Goal: Task Accomplishment & Management: Use online tool/utility

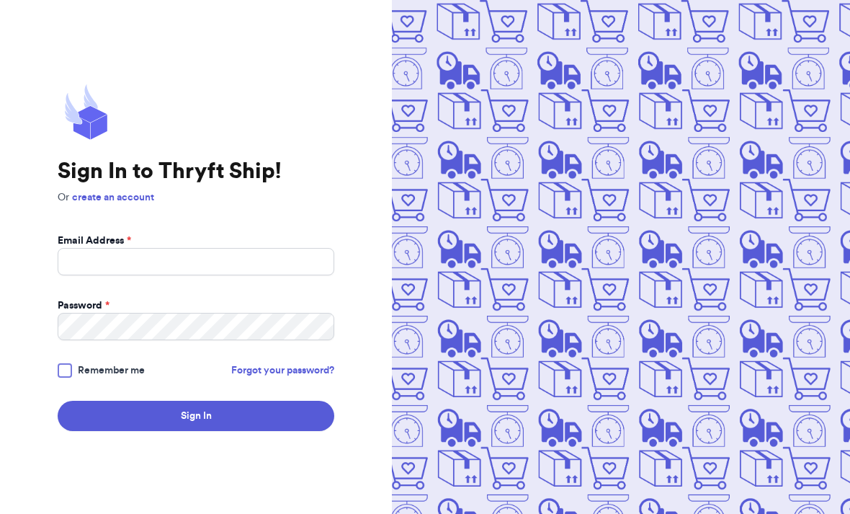
scroll to position [47, 0]
click at [85, 248] on input "Email Address *" at bounding box center [196, 261] width 277 height 27
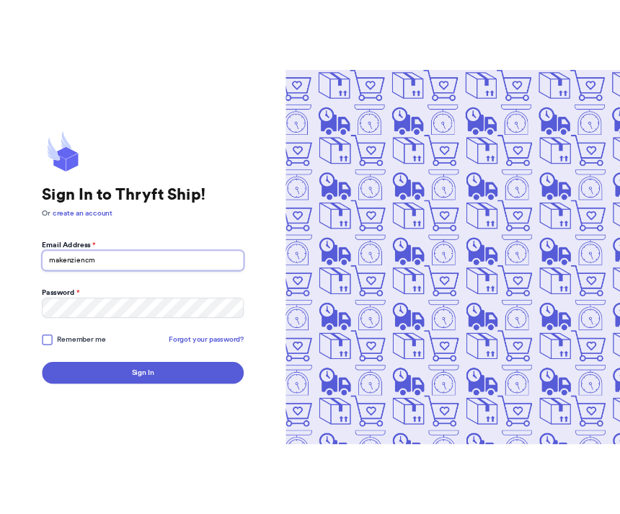
scroll to position [0, 0]
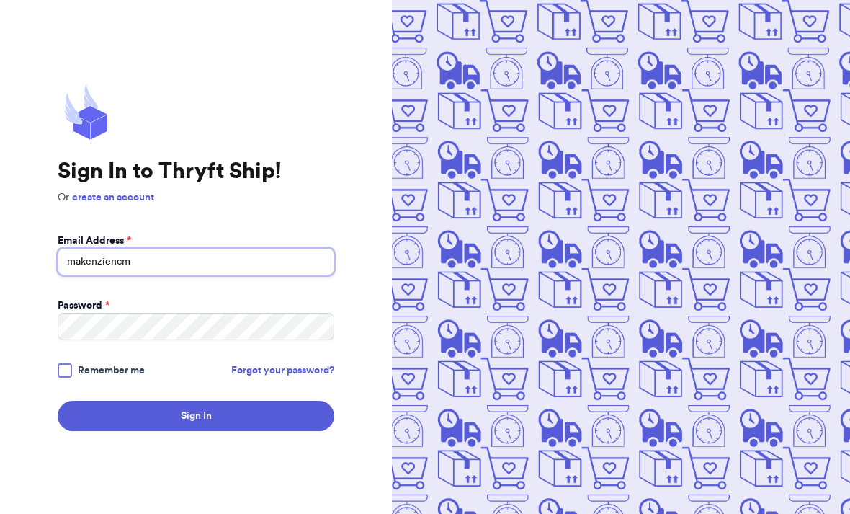
type input "makenziencm"
click at [161, 94] on div "Sign In to Thryft Ship! Or create an account Email Address * makenziencm Passwo…" at bounding box center [196, 257] width 392 height 514
click at [254, 378] on link "Forgot your password?" at bounding box center [282, 370] width 103 height 14
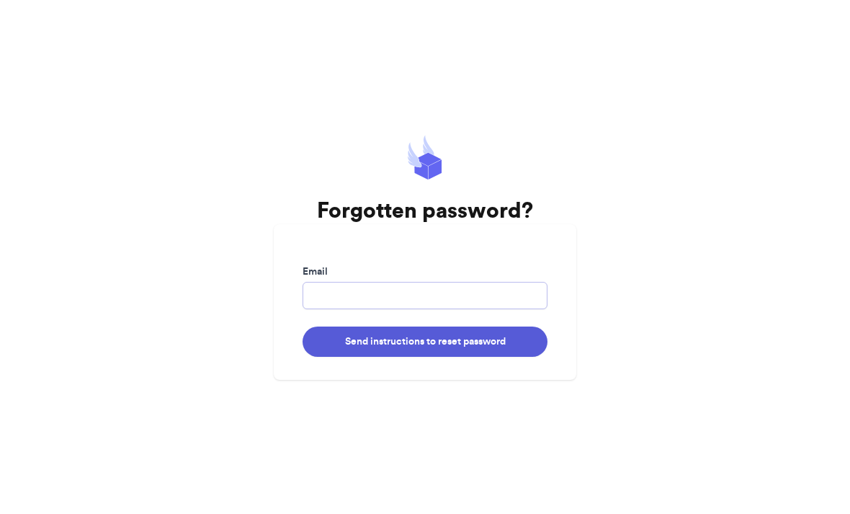
click at [507, 309] on input "Email" at bounding box center [425, 295] width 245 height 27
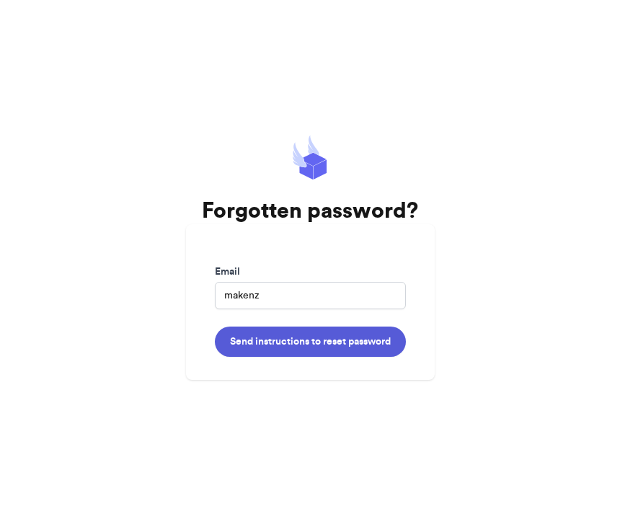
scroll to position [16, 0]
click at [240, 299] on input "makenz" at bounding box center [310, 295] width 191 height 27
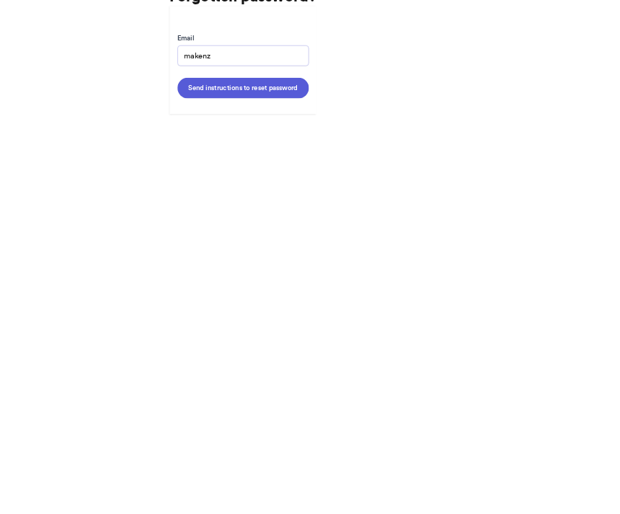
scroll to position [47, 0]
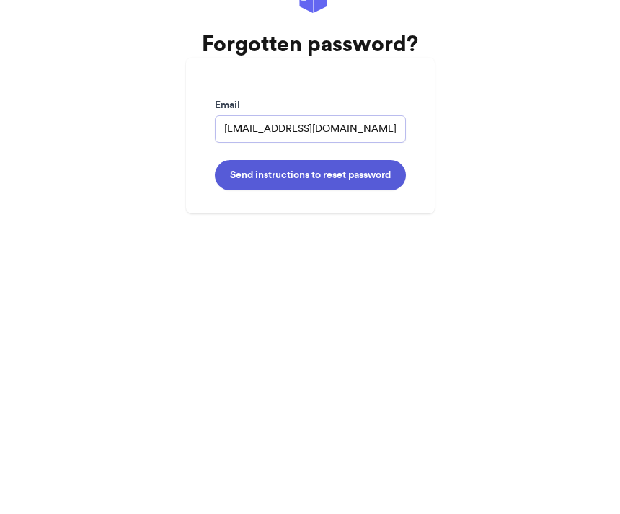
type input "[EMAIL_ADDRESS][DOMAIN_NAME]"
click at [356, 326] on button "Send instructions to reset password" at bounding box center [310, 341] width 191 height 30
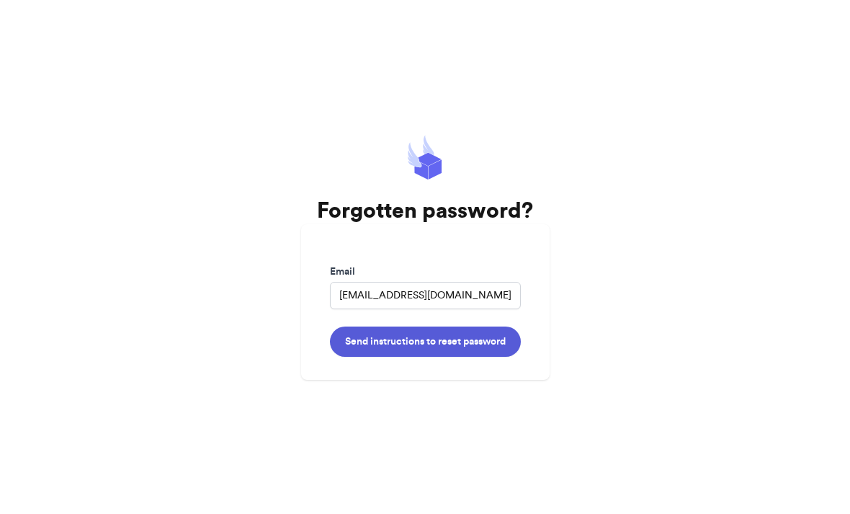
scroll to position [0, 0]
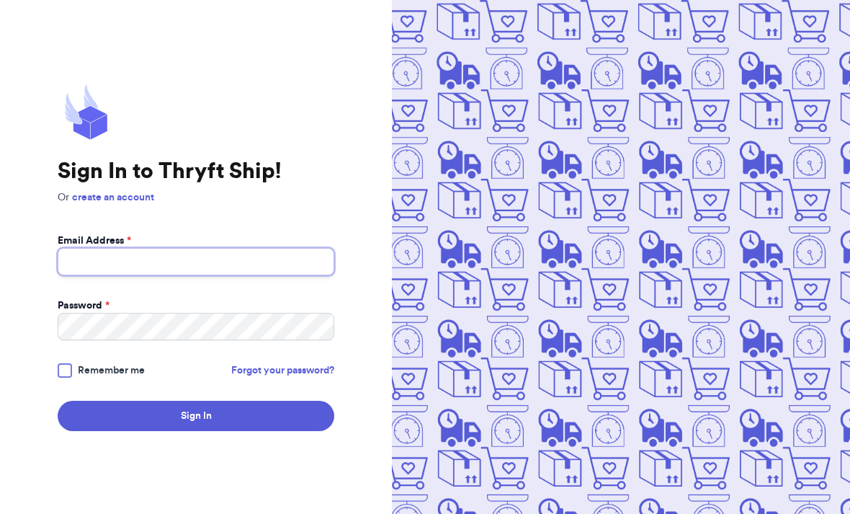
click at [101, 275] on input "Email Address *" at bounding box center [196, 261] width 277 height 27
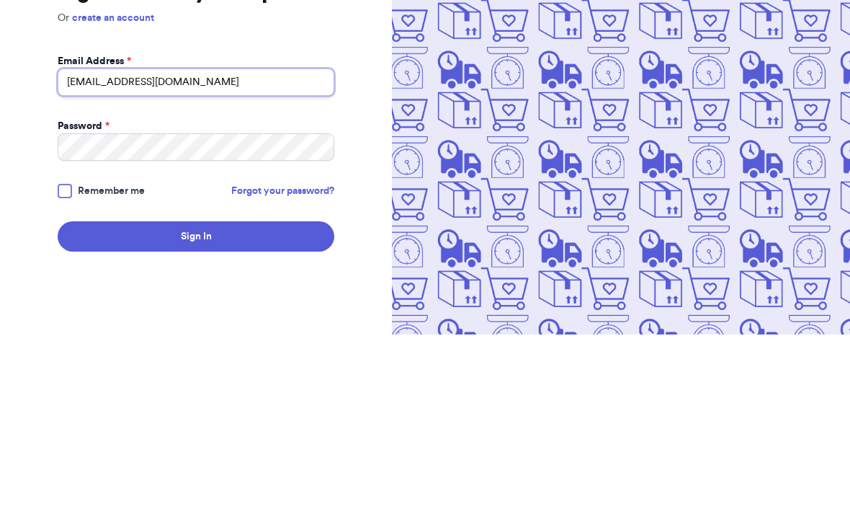
type input "[EMAIL_ADDRESS][DOMAIN_NAME]"
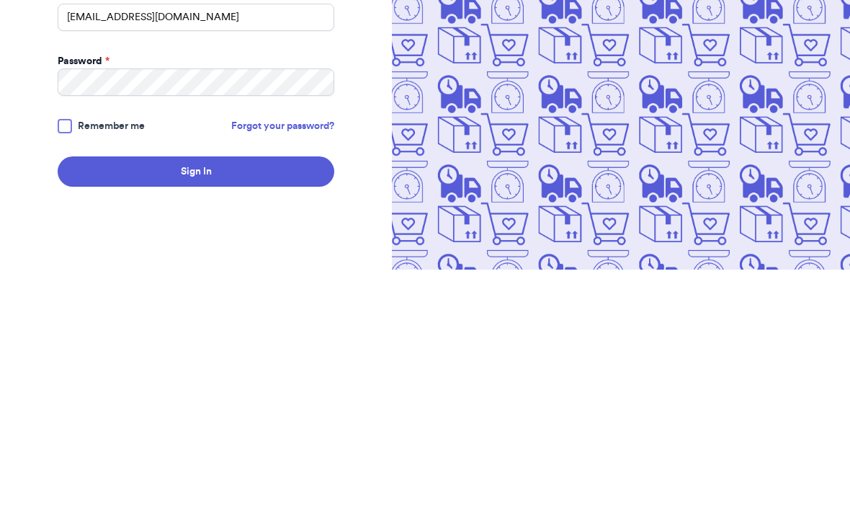
click at [92, 363] on span "Remember me" at bounding box center [111, 370] width 67 height 14
click at [0, 0] on input "Remember me" at bounding box center [0, 0] width 0 height 0
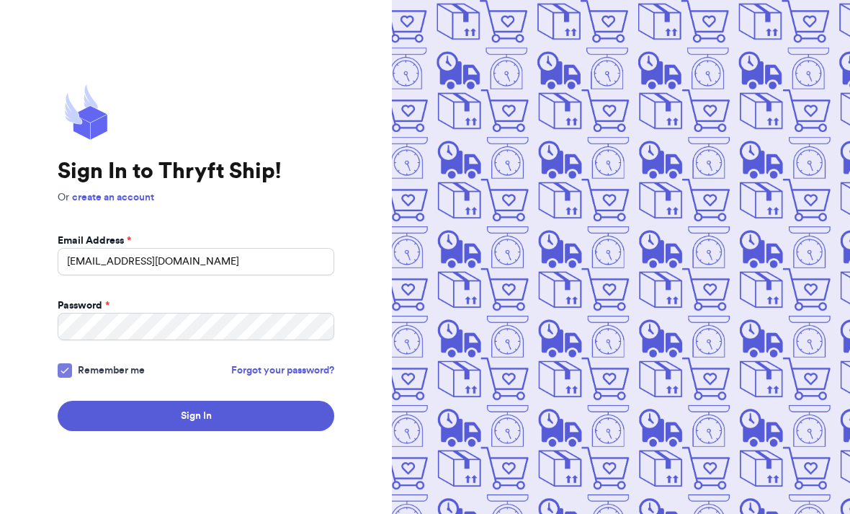
click at [253, 401] on button "Sign In" at bounding box center [196, 416] width 277 height 30
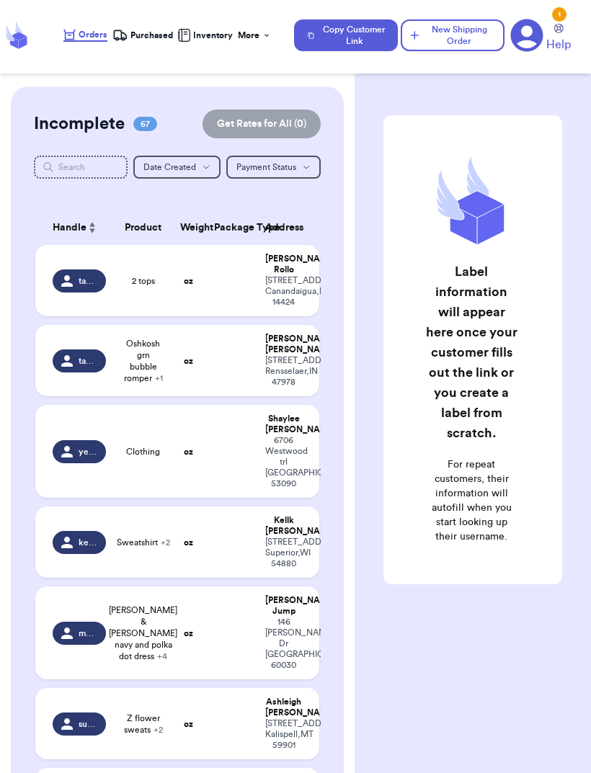
click at [187, 285] on strong "oz" at bounding box center [188, 281] width 9 height 9
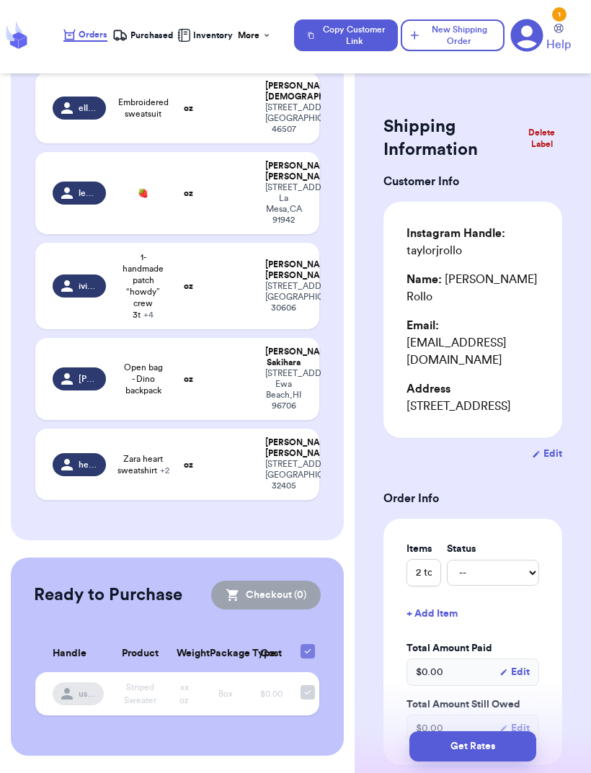
scroll to position [6902, 0]
click at [252, 329] on td at bounding box center [230, 286] width 51 height 86
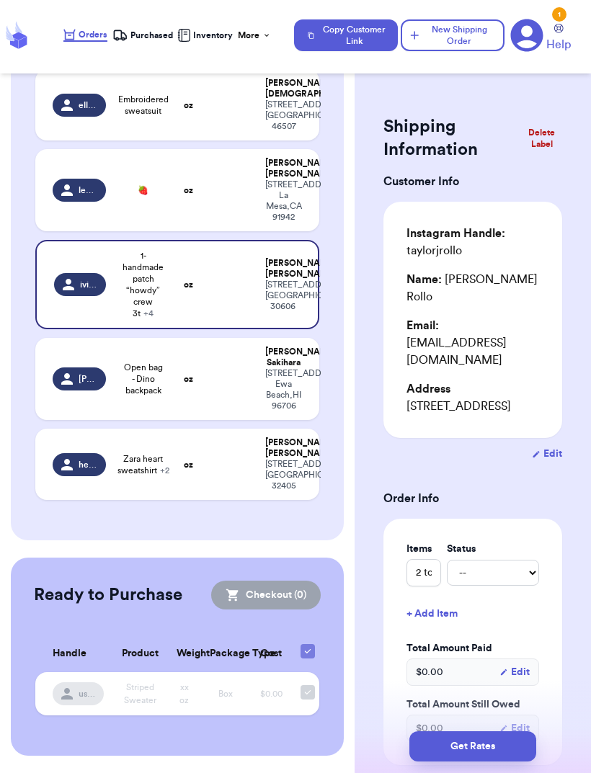
type input "1-handmade patch “howdy” crew 3t"
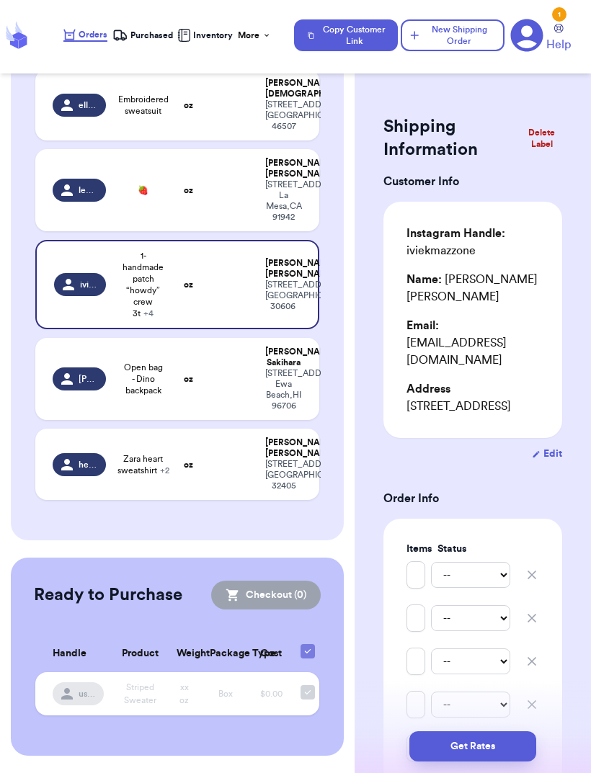
click at [533, 147] on button "Delete Label" at bounding box center [541, 138] width 53 height 35
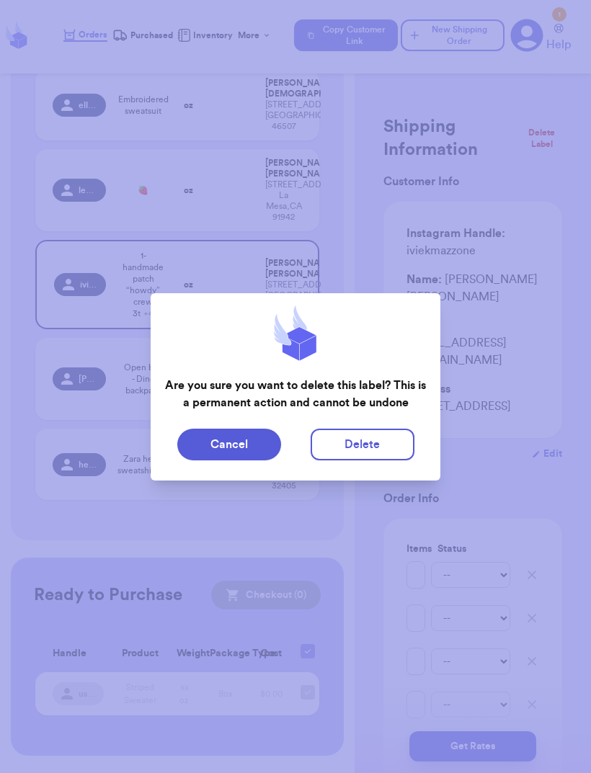
click at [360, 450] on button "Delete" at bounding box center [363, 445] width 104 height 32
type input "2 tops"
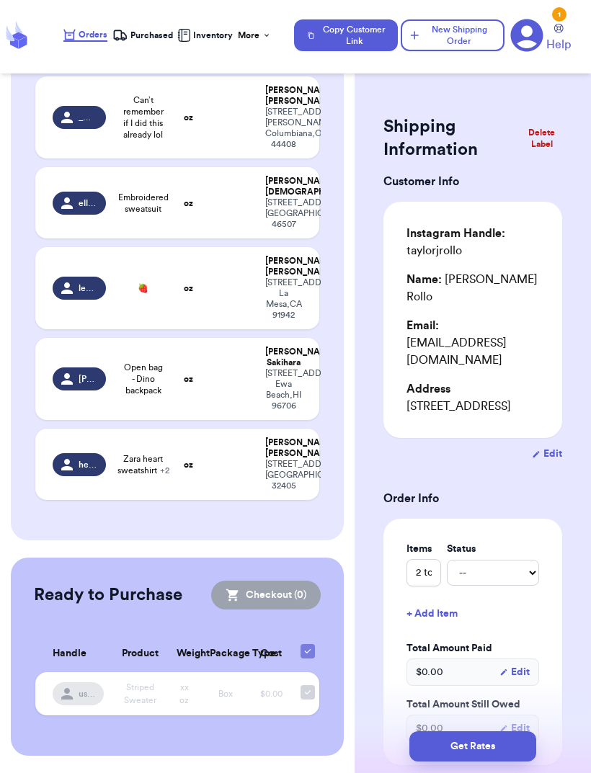
scroll to position [6343, 0]
click at [267, 150] on div "[STREET_ADDRESS][PERSON_NAME]" at bounding box center [283, 128] width 37 height 43
type input "Can’t remember if I did this already lol"
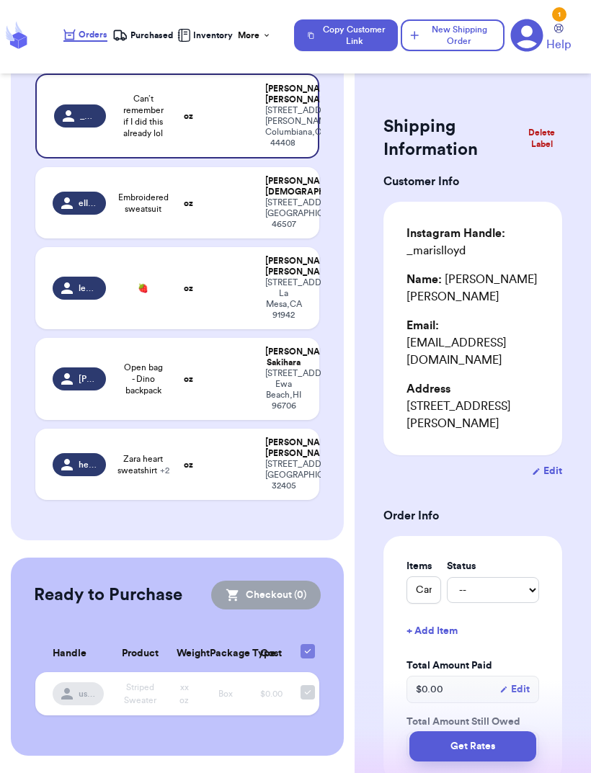
click at [543, 141] on button "Delete Label" at bounding box center [541, 138] width 53 height 35
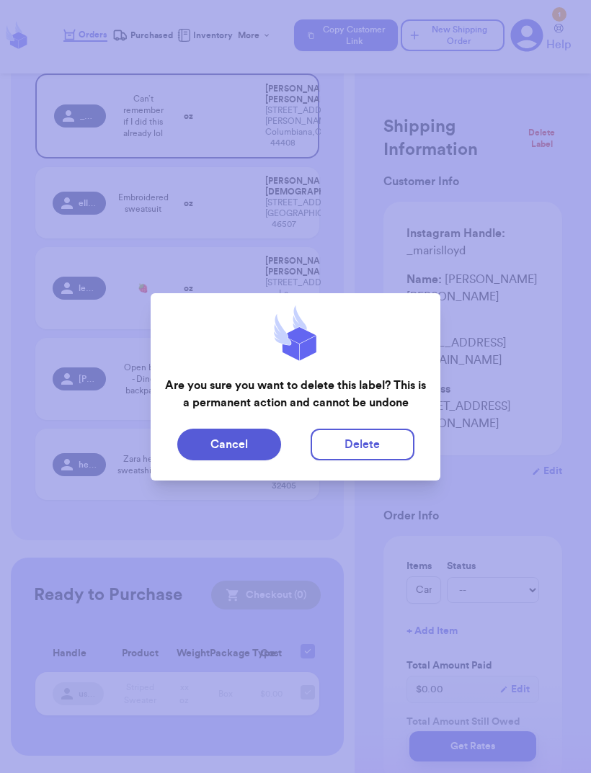
click at [380, 441] on button "Delete" at bounding box center [363, 445] width 104 height 32
type input "2 tops"
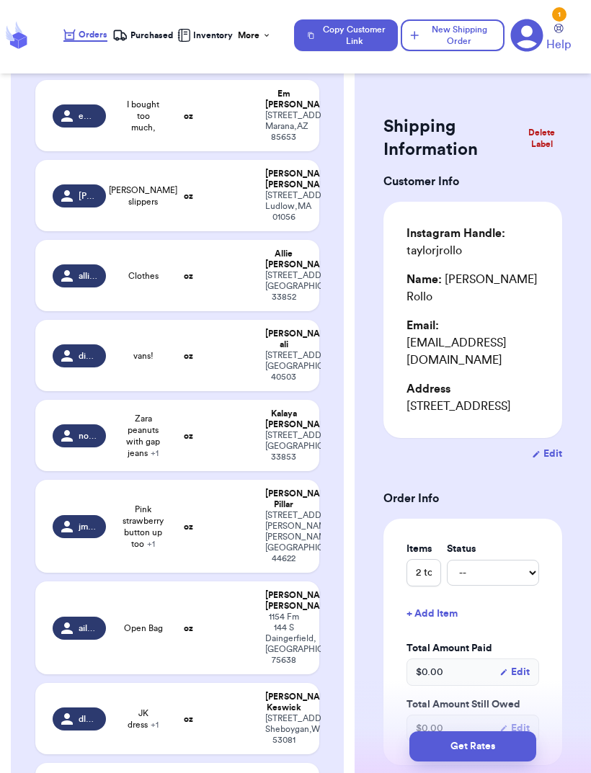
scroll to position [3441, 0]
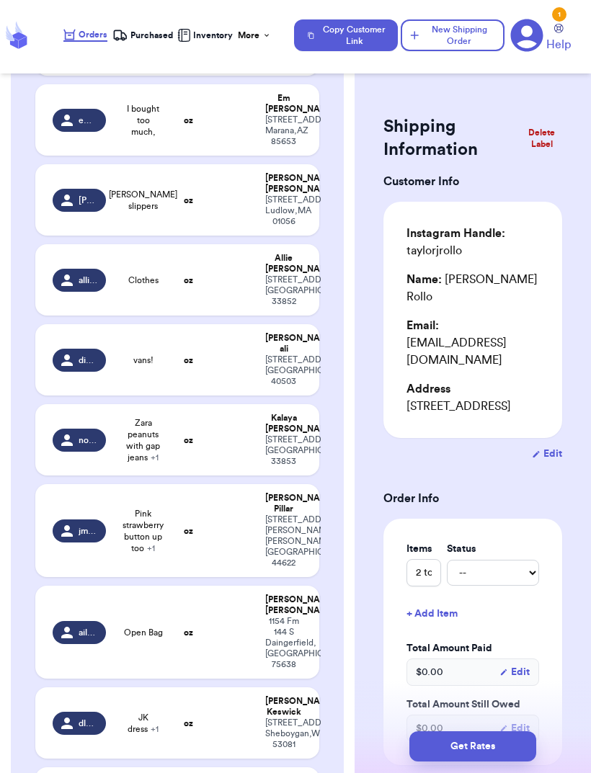
type input "i&p ghost set"
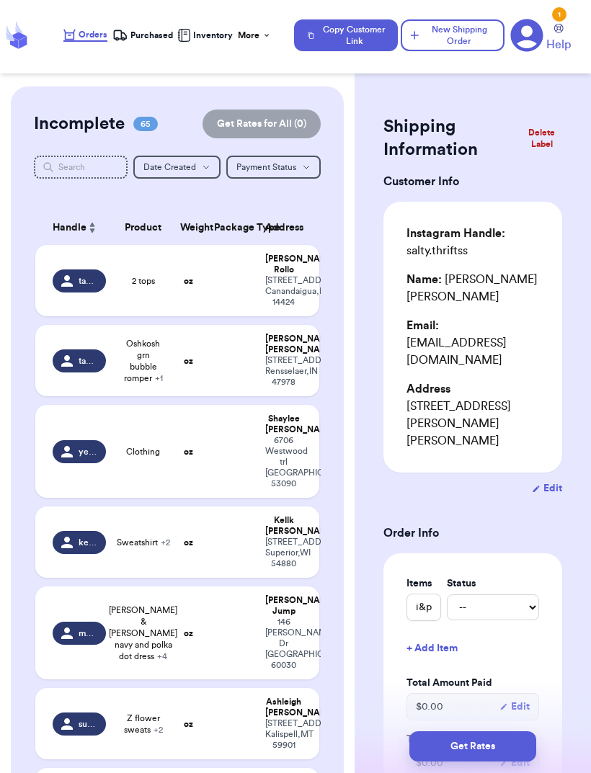
scroll to position [0, 0]
click at [547, 129] on button "Delete Label" at bounding box center [541, 138] width 53 height 35
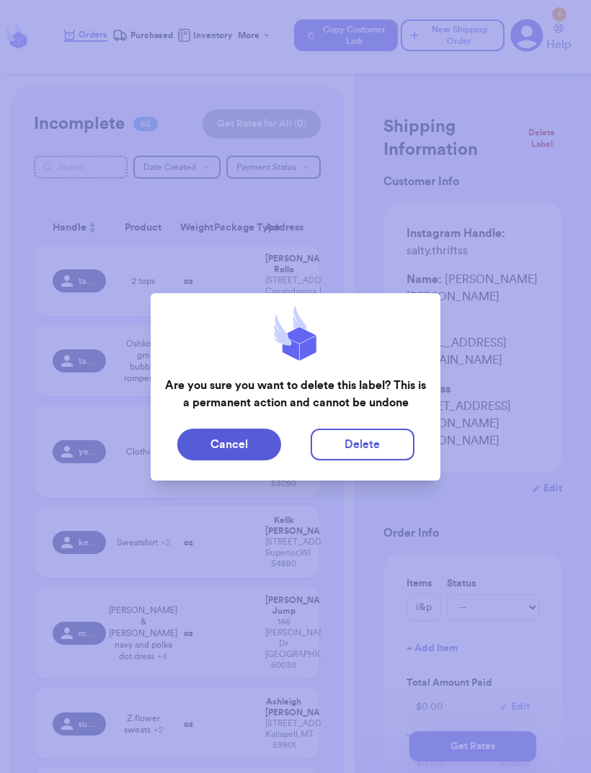
click at [388, 448] on button "Delete" at bounding box center [363, 445] width 104 height 32
type input "2 tops"
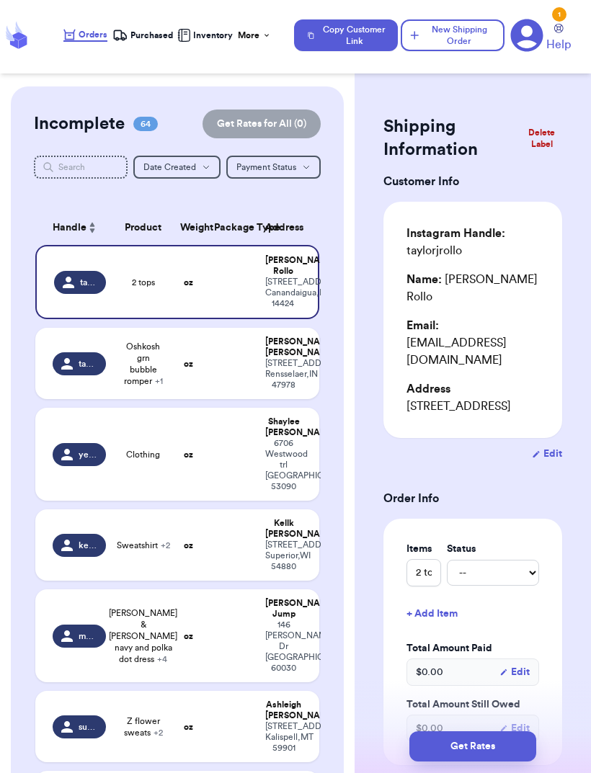
click at [542, 131] on button "Delete Label" at bounding box center [541, 138] width 53 height 35
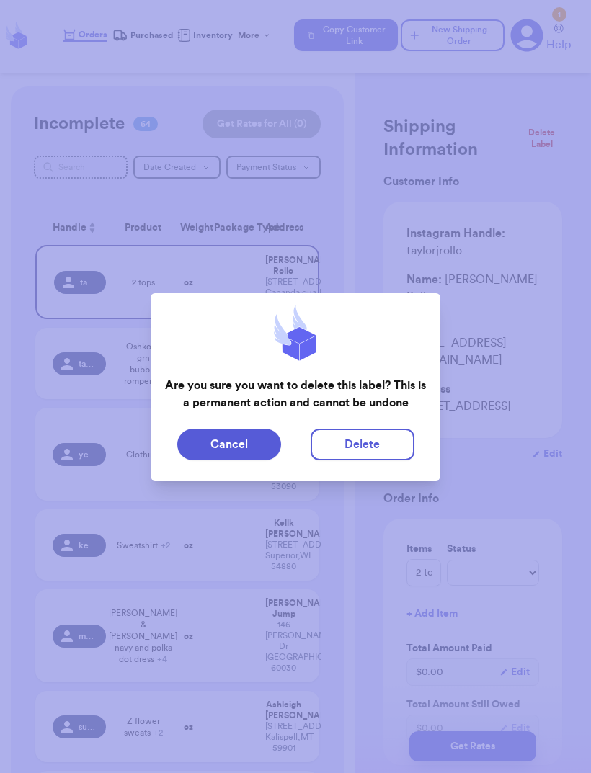
click at [361, 437] on button "Delete" at bounding box center [363, 445] width 104 height 32
type input "Oshkosh grn bubble romper"
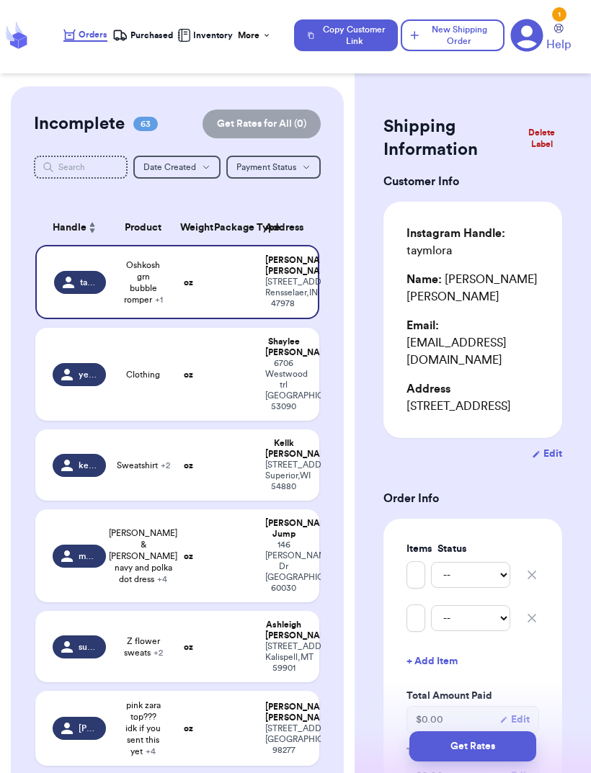
click at [262, 397] on td "[PERSON_NAME] [STREET_ADDRESS]" at bounding box center [288, 374] width 63 height 93
type input "Clothing"
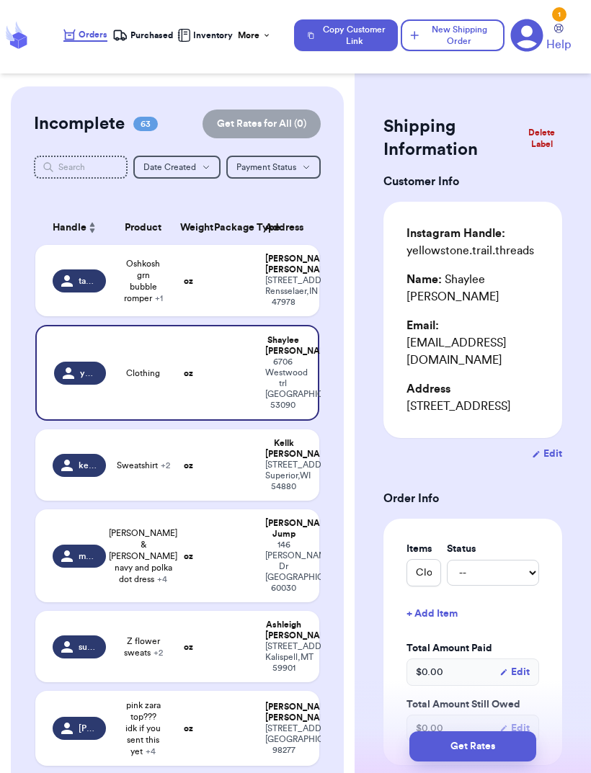
click at [204, 501] on td "oz" at bounding box center [189, 465] width 34 height 71
type input "Sweatshirt"
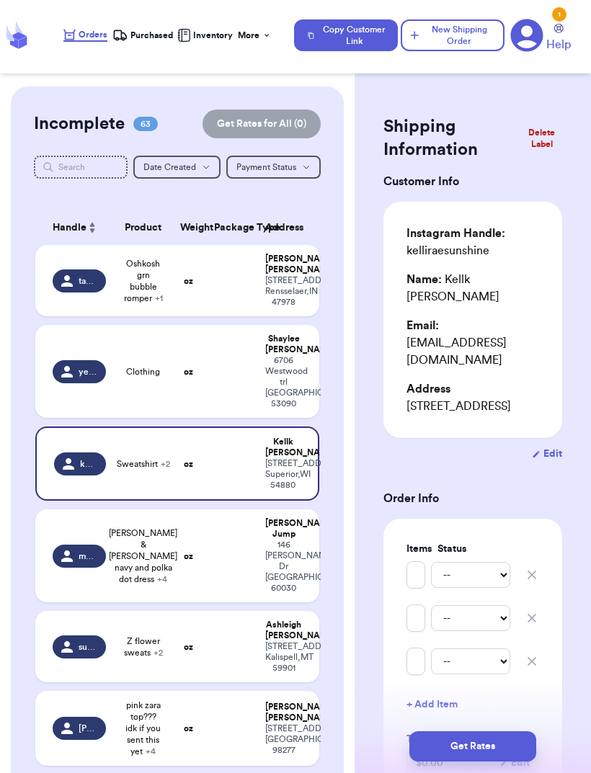
click at [217, 513] on td at bounding box center [230, 556] width 51 height 93
type input "[PERSON_NAME] & [PERSON_NAME] navy and polka dot dress"
type input "Vintage overalls"
type input "Easy peasy patchwork dress"
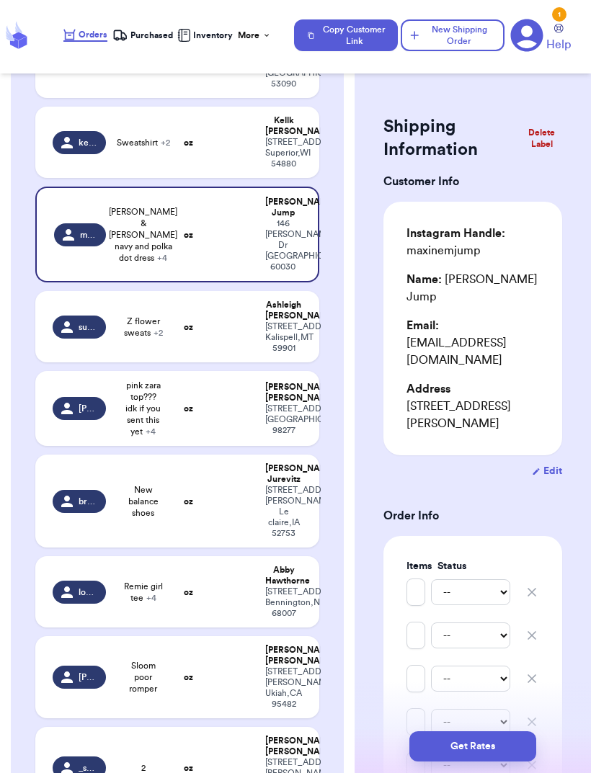
scroll to position [321, 0]
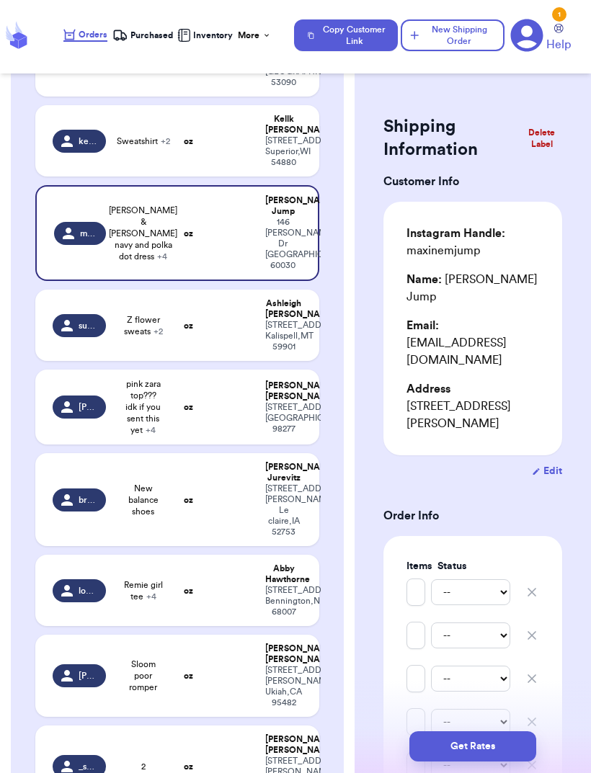
click at [241, 361] on td at bounding box center [230, 325] width 51 height 71
type input "Z flower sweats"
type input "Z Spider-Man sweat set"
type input "A pink sweats"
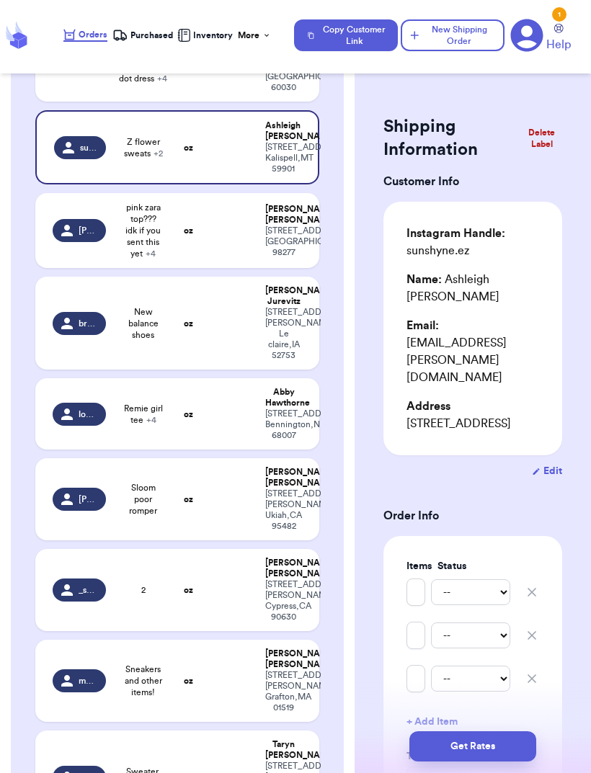
scroll to position [497, 0]
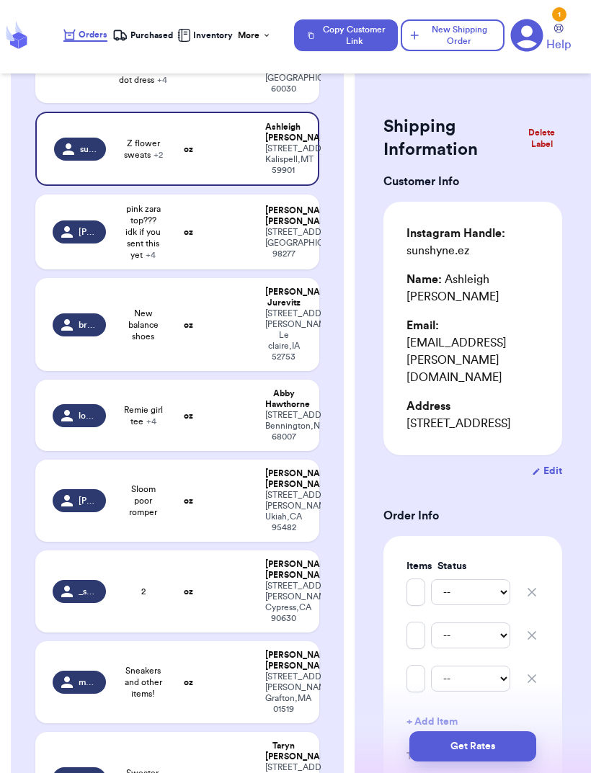
click at [255, 270] on td at bounding box center [230, 232] width 51 height 75
type input "pink zara top??? idk if you sent this yet"
type input "two piece pink ON set"
type input "black cardigan"
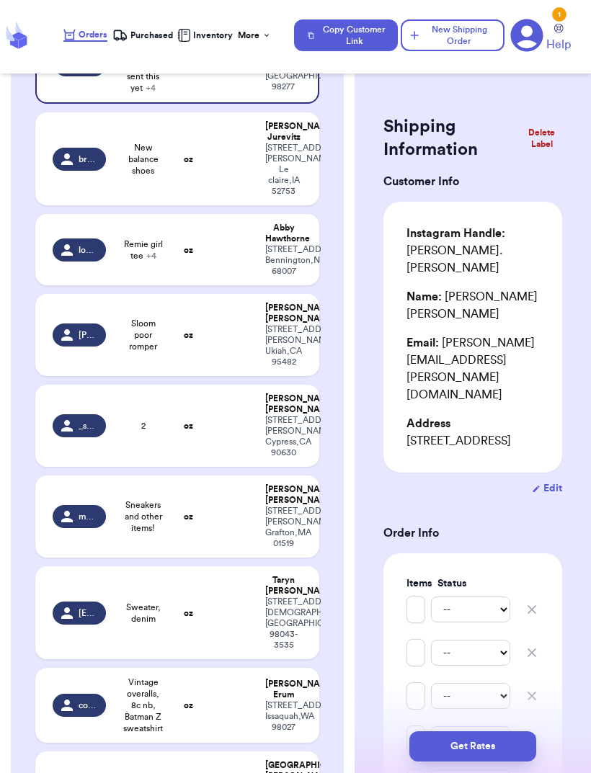
scroll to position [659, 0]
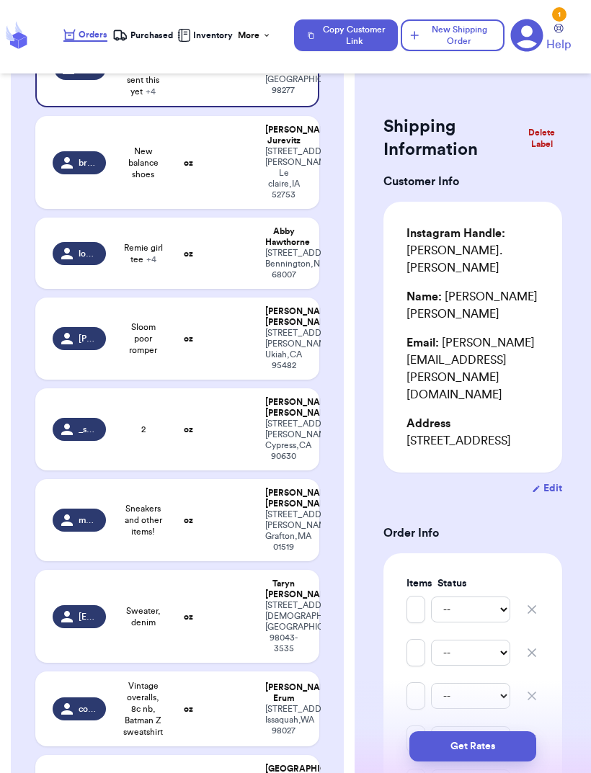
click at [288, 200] on div "[STREET_ADDRESS][PERSON_NAME]" at bounding box center [283, 173] width 37 height 54
type input "New balance shoes"
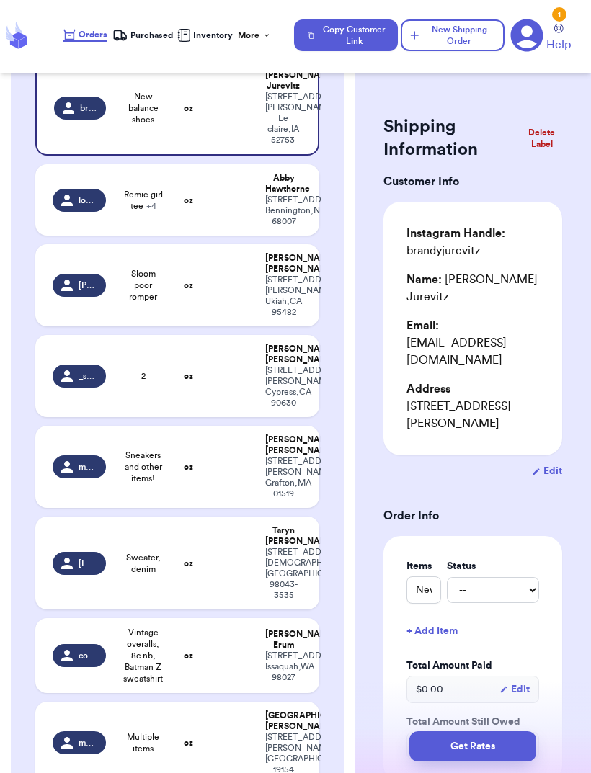
scroll to position [714, 0]
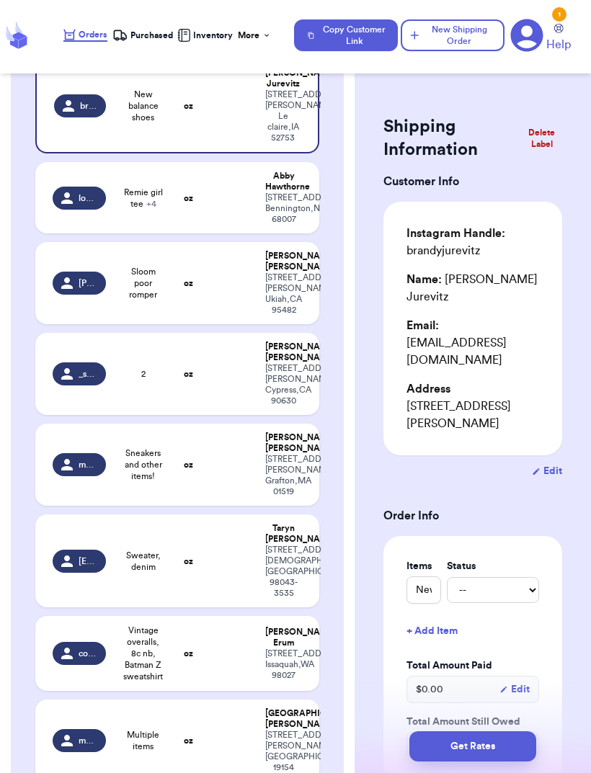
click at [269, 225] on div "[STREET_ADDRESS]" at bounding box center [283, 208] width 37 height 32
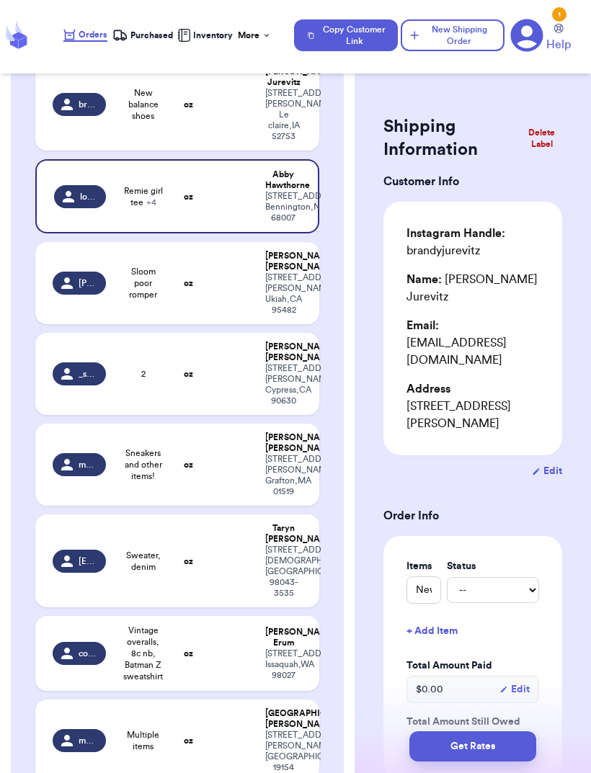
type input "Remie girl tee"
click at [203, 415] on td "oz" at bounding box center [189, 374] width 34 height 82
type input "2"
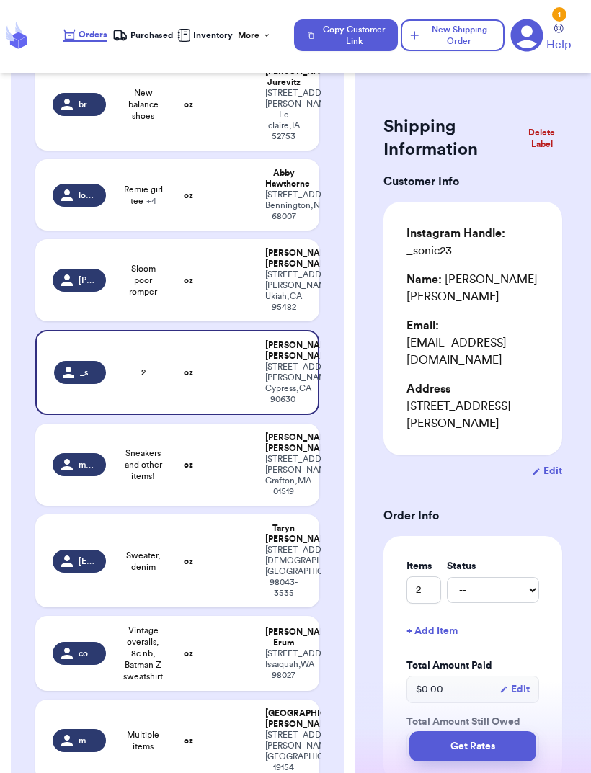
click at [262, 231] on td "[PERSON_NAME] [STREET_ADDRESS]" at bounding box center [288, 194] width 63 height 71
type input "Remie girl tee"
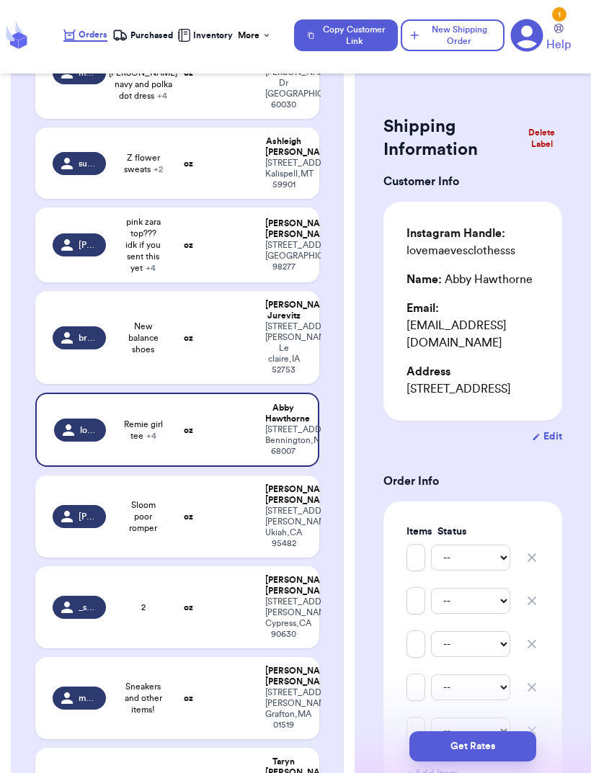
scroll to position [490, 0]
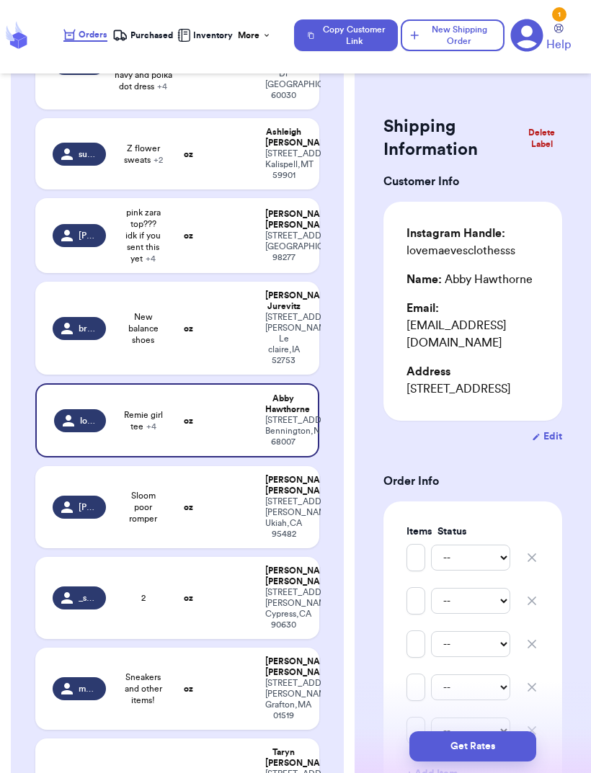
click at [211, 375] on td at bounding box center [230, 328] width 51 height 93
type input "New balance shoes"
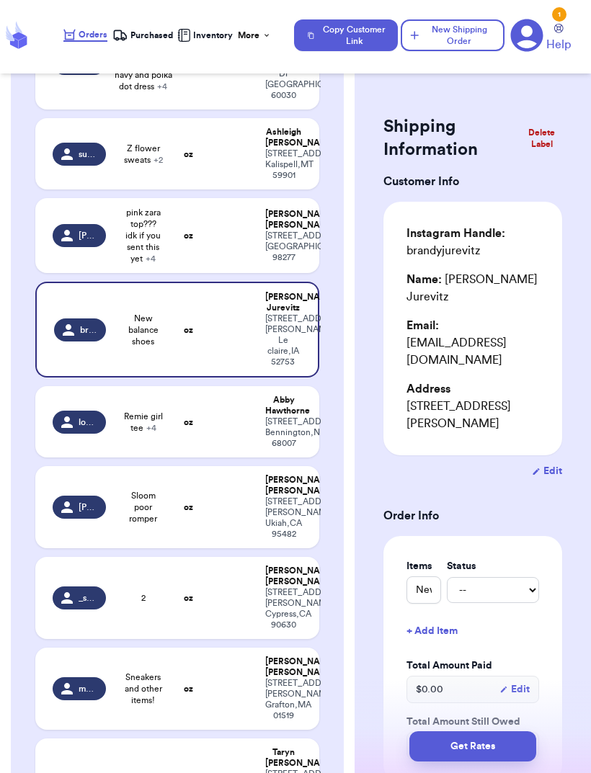
click at [204, 458] on td "oz" at bounding box center [189, 421] width 34 height 71
type input "Remie girl tee"
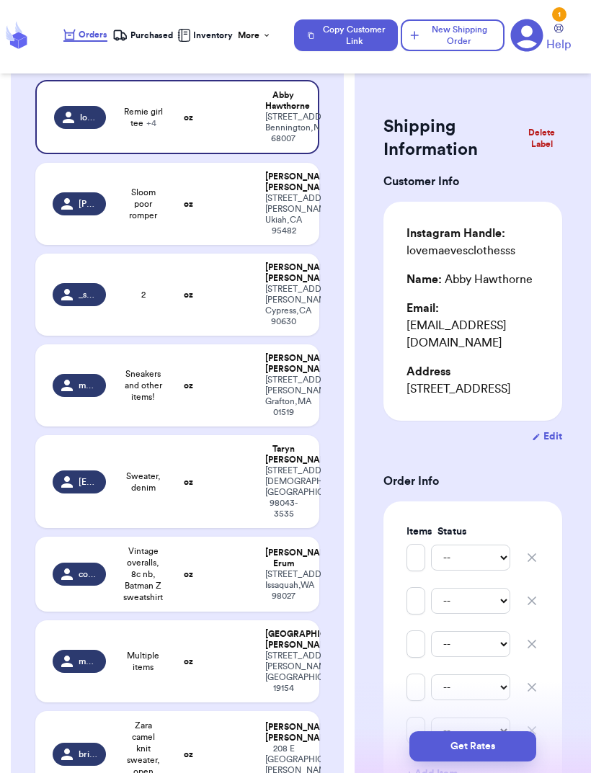
scroll to position [802, 0]
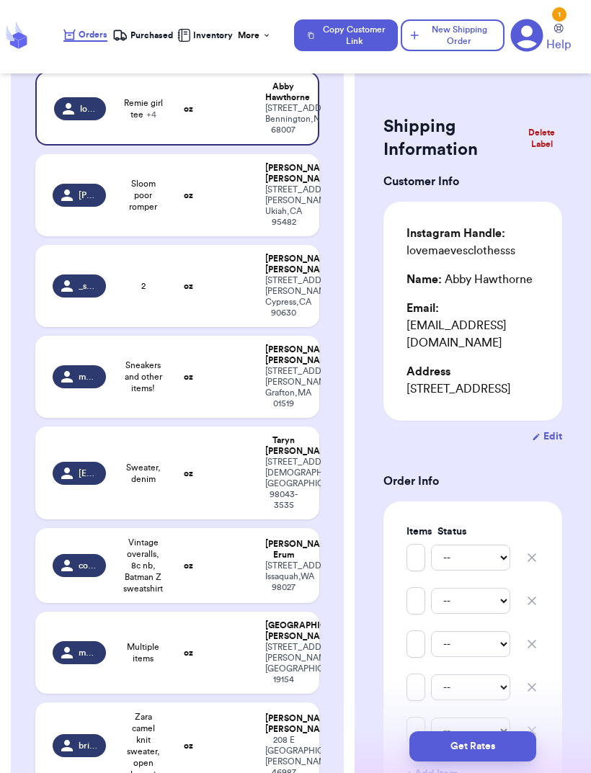
click at [232, 236] on td at bounding box center [230, 195] width 51 height 82
type input "Sloom poor romper"
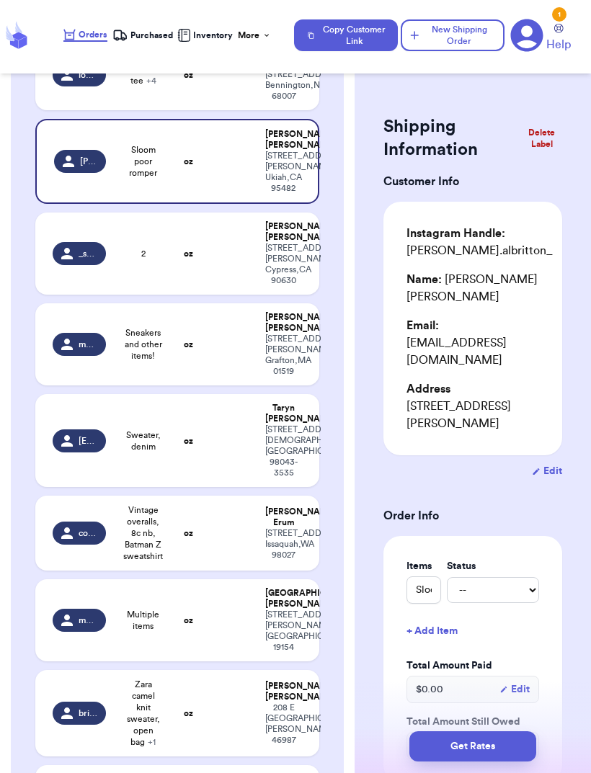
scroll to position [835, 0]
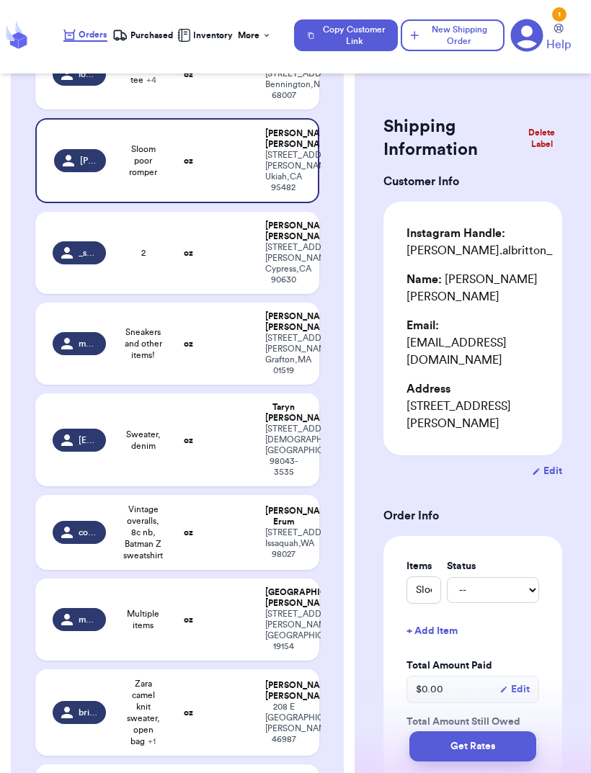
click at [205, 294] on td at bounding box center [230, 253] width 51 height 82
type input "2"
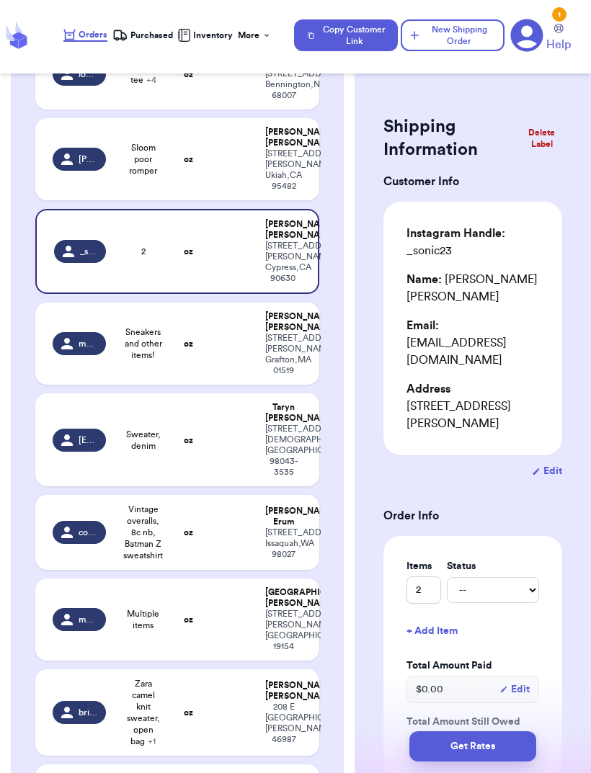
click at [217, 200] on td at bounding box center [230, 159] width 51 height 82
type input "Sloom poor romper"
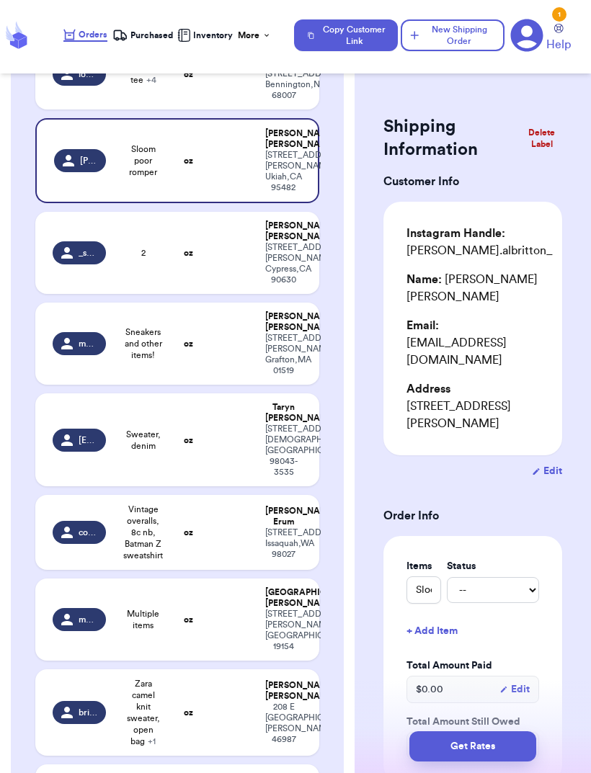
click at [202, 294] on td "oz" at bounding box center [189, 253] width 34 height 82
type input "2"
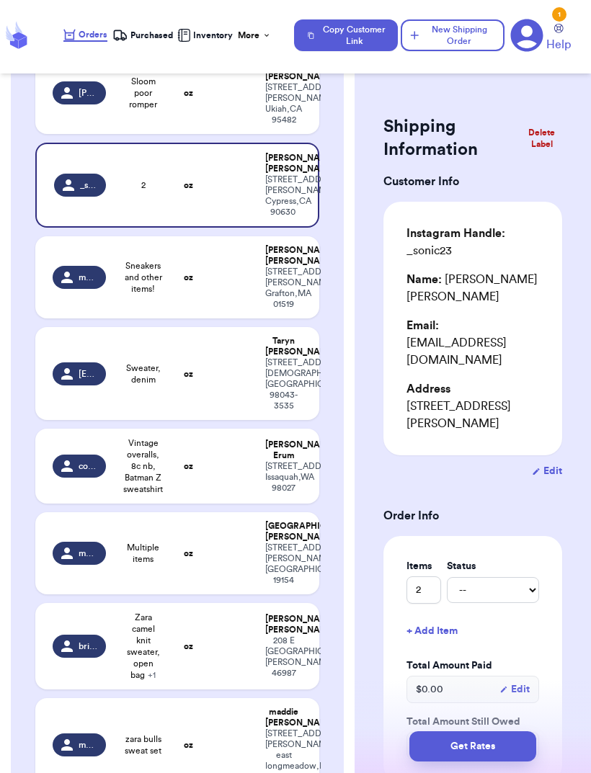
scroll to position [905, 0]
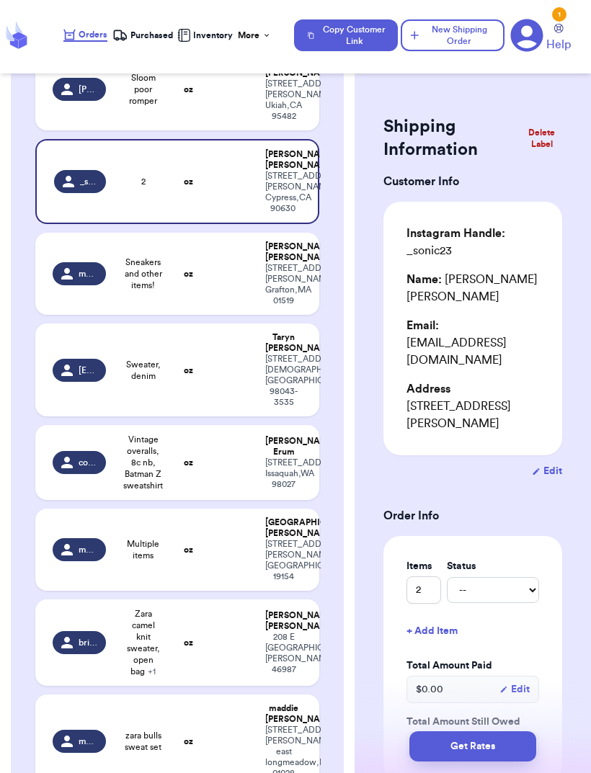
click at [214, 315] on td at bounding box center [230, 274] width 51 height 82
type input "Sneakers and other items!"
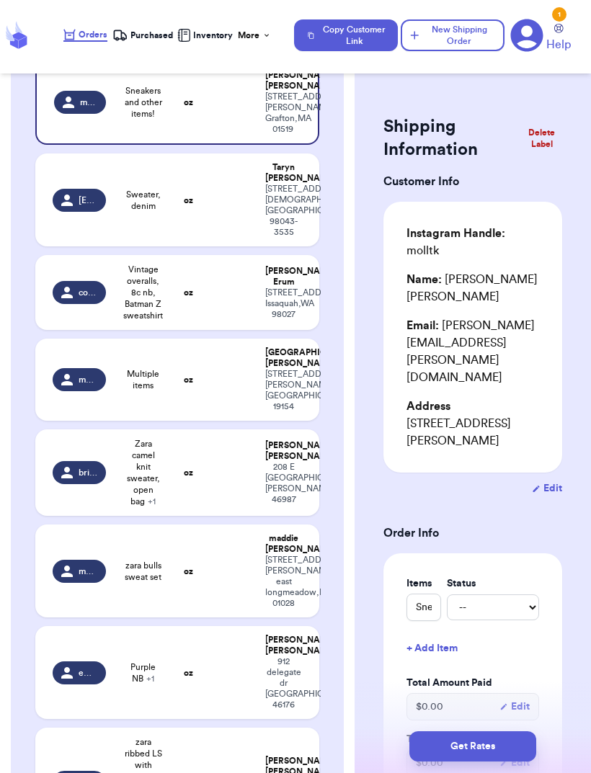
scroll to position [1078, 0]
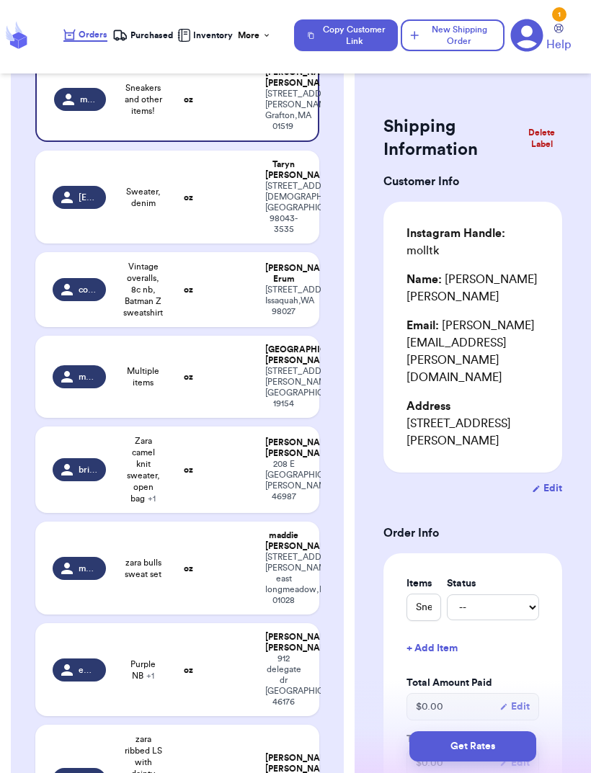
click at [234, 244] on td at bounding box center [230, 197] width 51 height 93
type input "Sweater, denim"
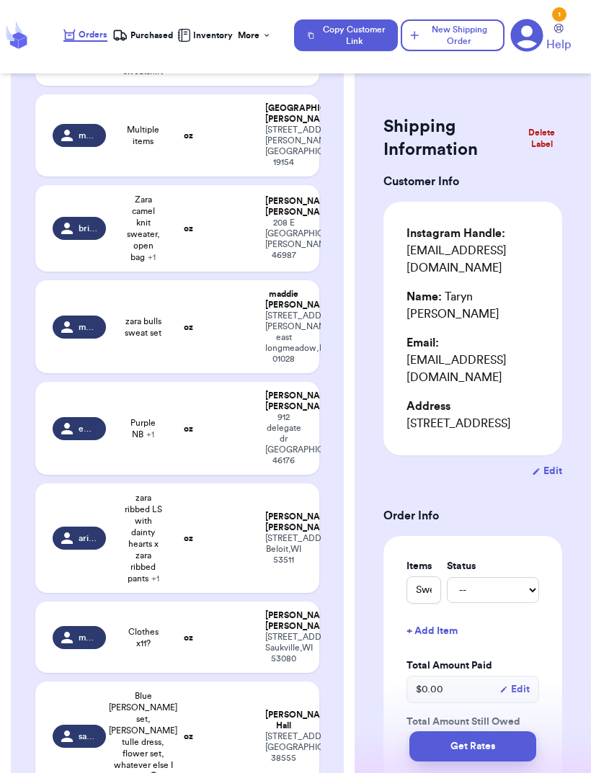
scroll to position [1323, 0]
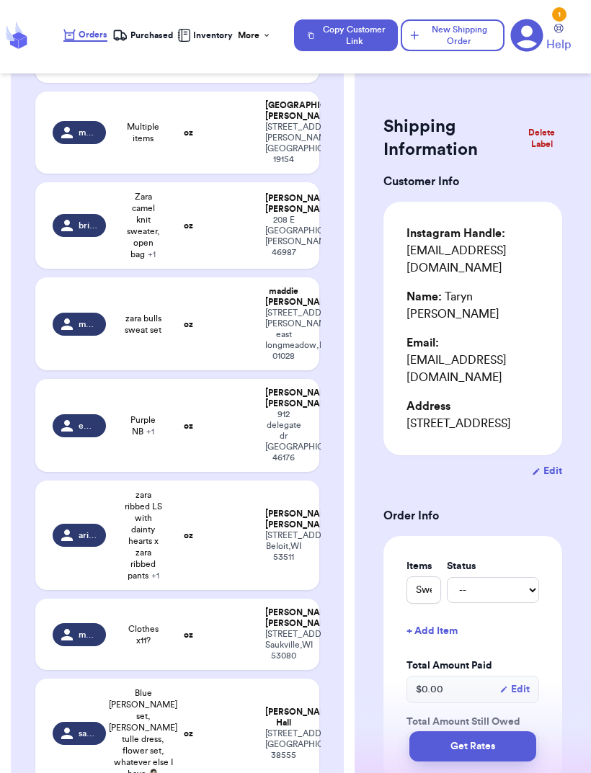
click at [255, 83] on td at bounding box center [230, 45] width 51 height 75
type input "Vintage overalls, 8c nb, Batman Z sweatshirt"
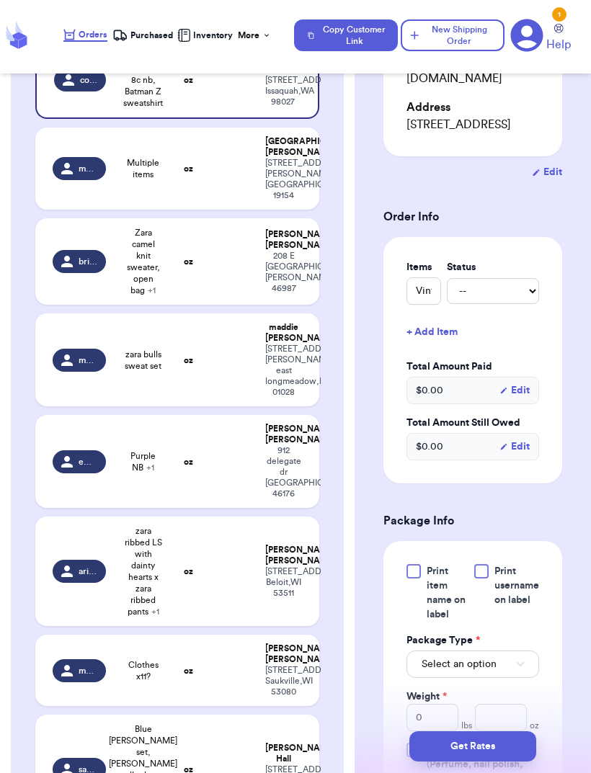
scroll to position [308, 0]
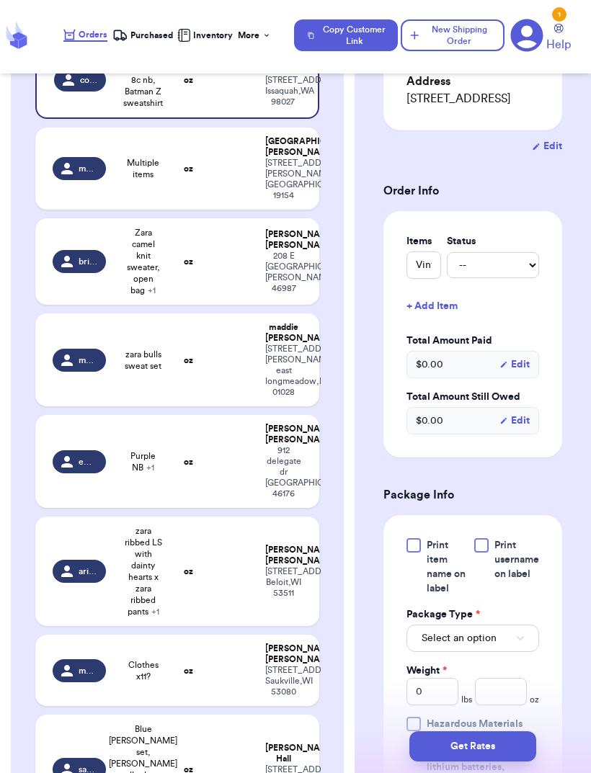
click at [589, 201] on div "Shipping Information Delete Label Customer Info Instagram Handle: coralynnerum …" at bounding box center [473, 537] width 236 height 1516
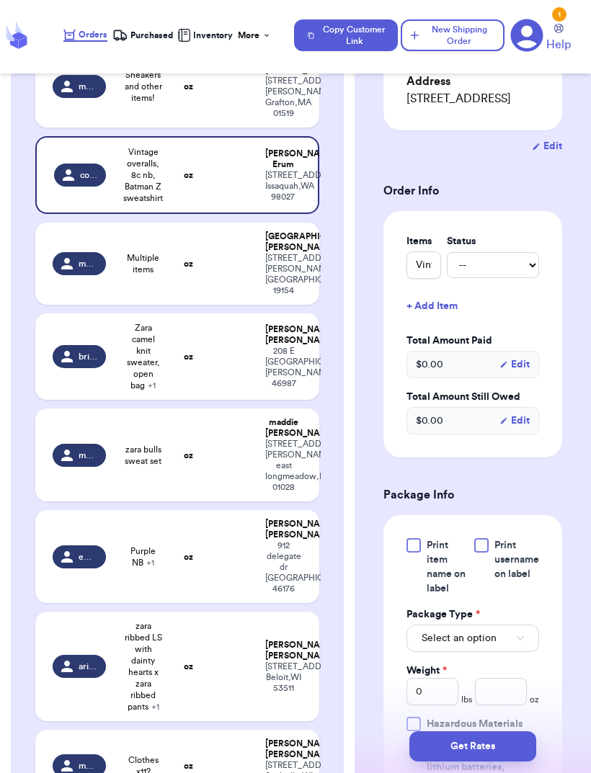
scroll to position [729, 0]
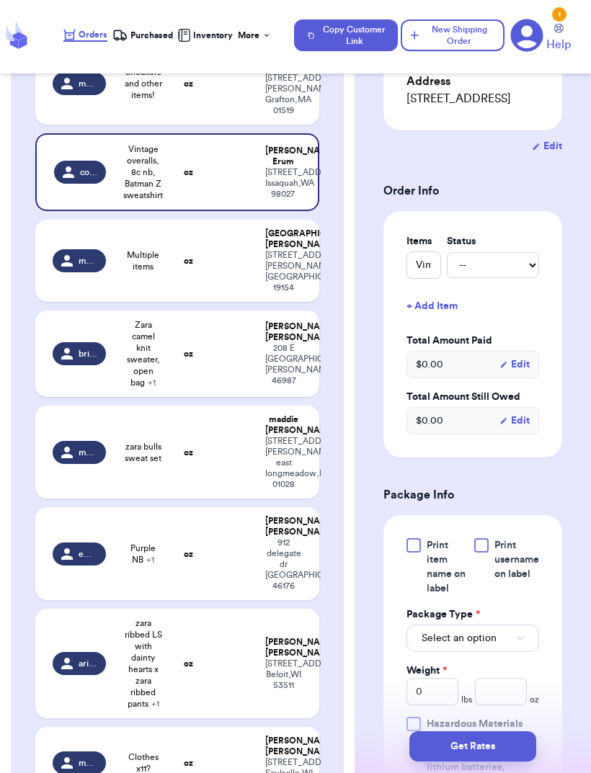
click at [195, 302] on td "oz" at bounding box center [189, 261] width 34 height 82
type input "Multiple items"
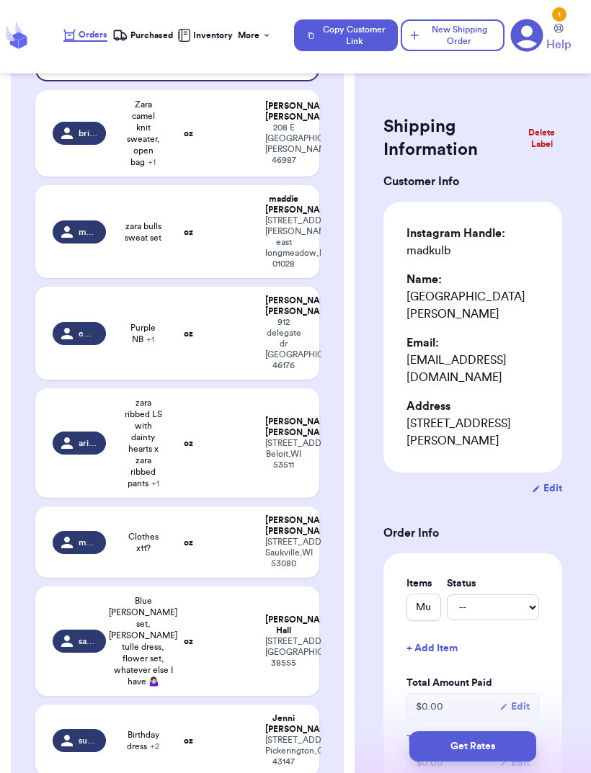
scroll to position [687, 0]
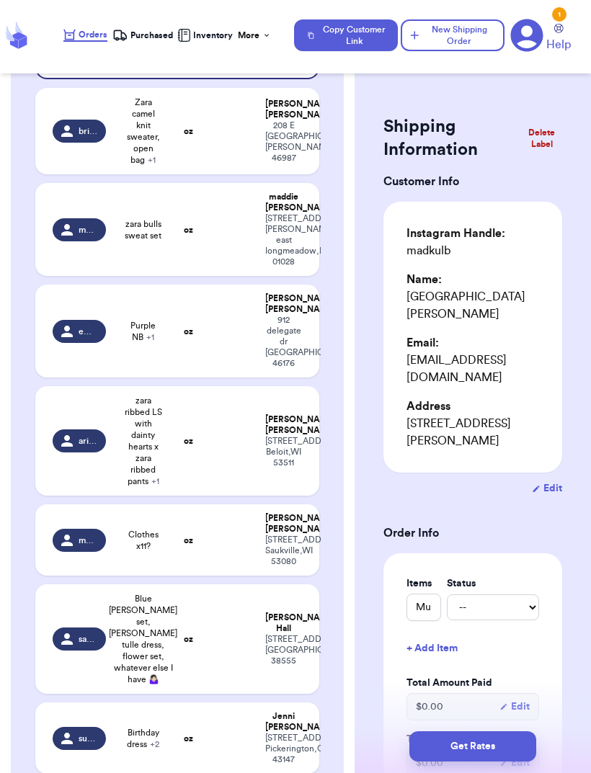
click at [218, 174] on td at bounding box center [230, 131] width 51 height 86
type input "Zara camel knit sweater, open bag"
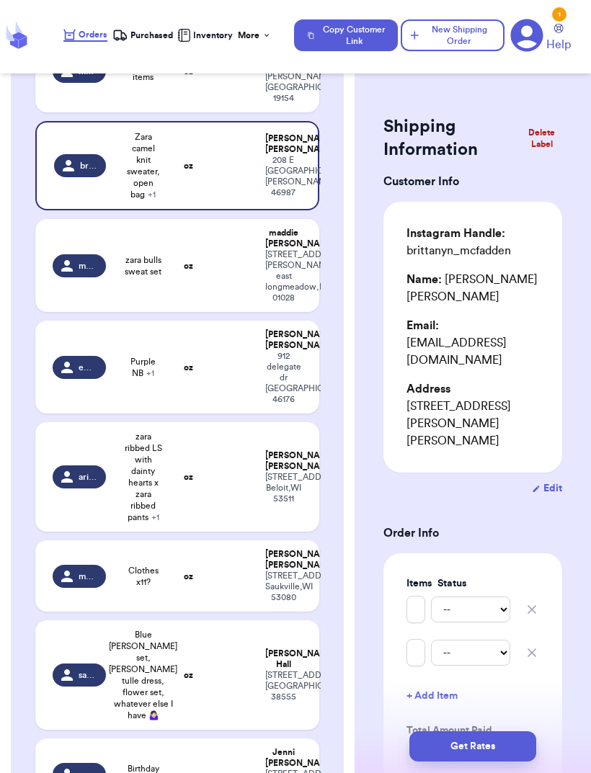
scroll to position [574, 0]
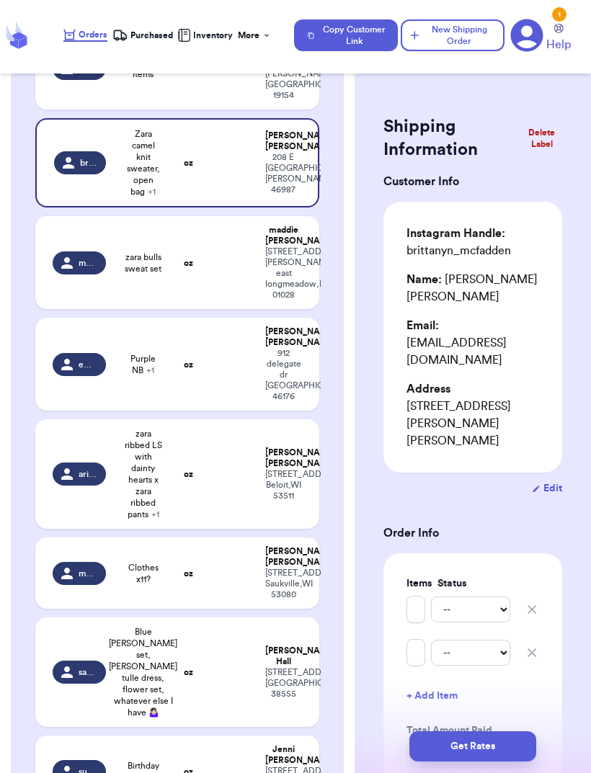
click at [267, 301] on div "[STREET_ADDRESS][PERSON_NAME]" at bounding box center [283, 273] width 37 height 54
type input "zara bulls sweat set"
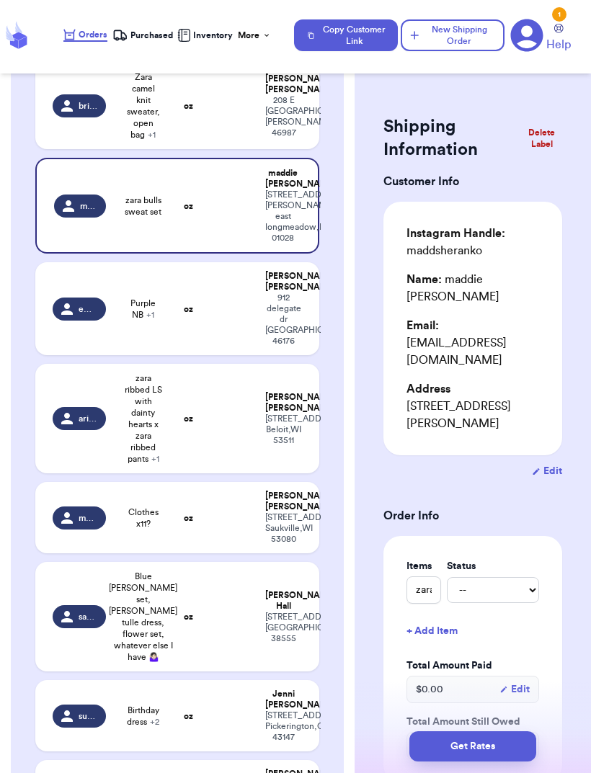
scroll to position [631, 0]
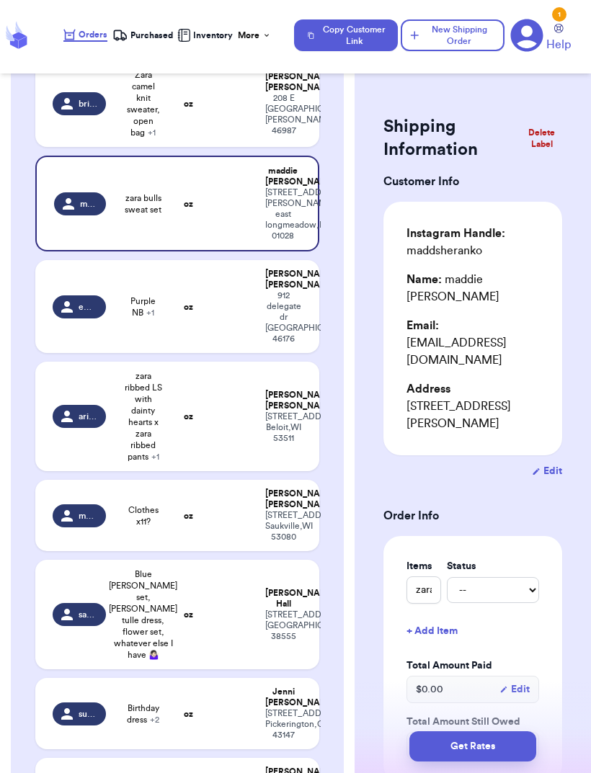
click at [262, 353] on td "[PERSON_NAME] [STREET_ADDRESS][PERSON_NAME]" at bounding box center [288, 306] width 63 height 93
type input "Purple NB"
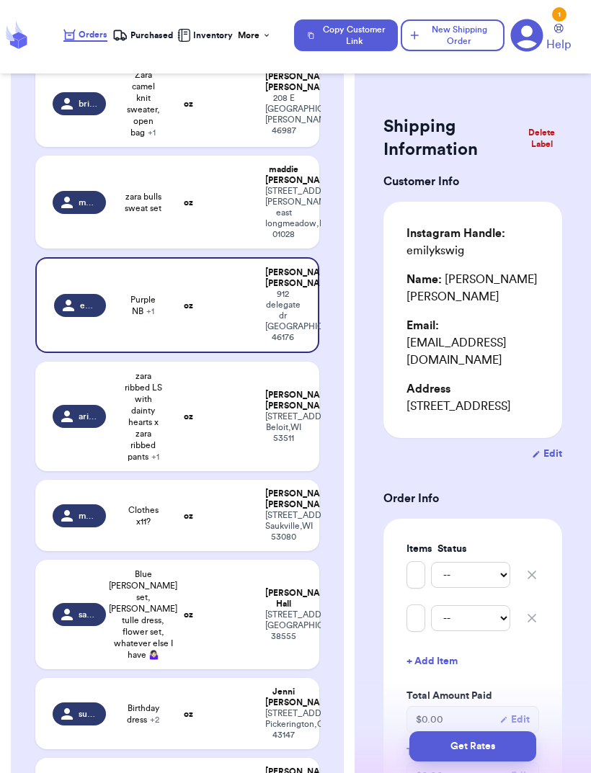
click at [259, 249] on td "[PERSON_NAME] [STREET_ADDRESS][PERSON_NAME]" at bounding box center [288, 202] width 63 height 93
type input "zara bulls sweat set"
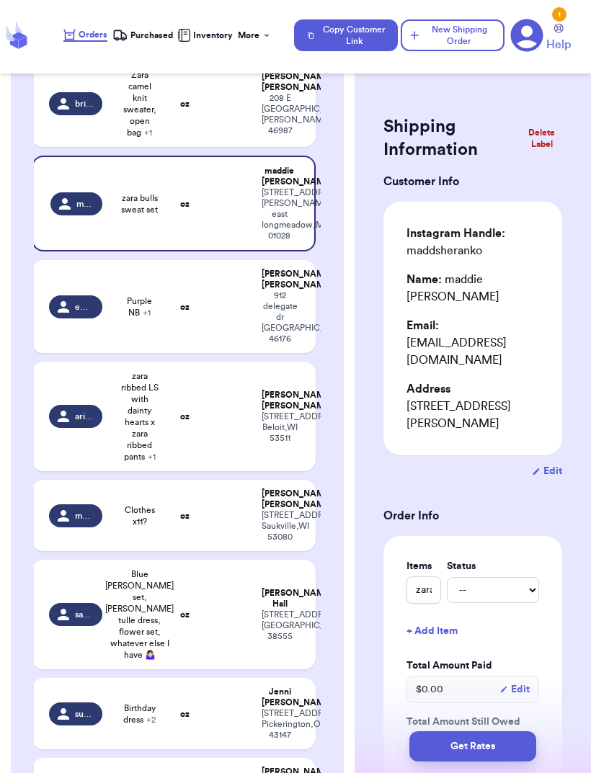
scroll to position [0, 3]
click at [267, 290] on div "[PERSON_NAME]" at bounding box center [280, 280] width 37 height 22
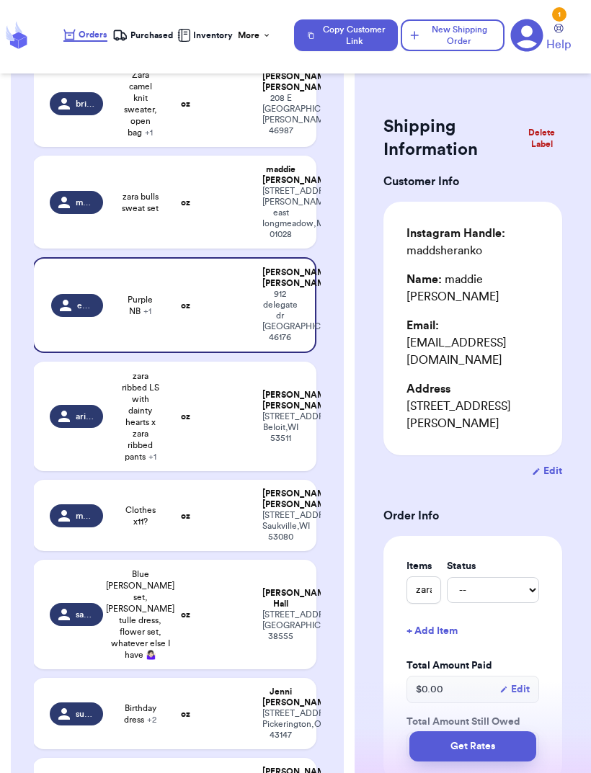
type input "Purple NB"
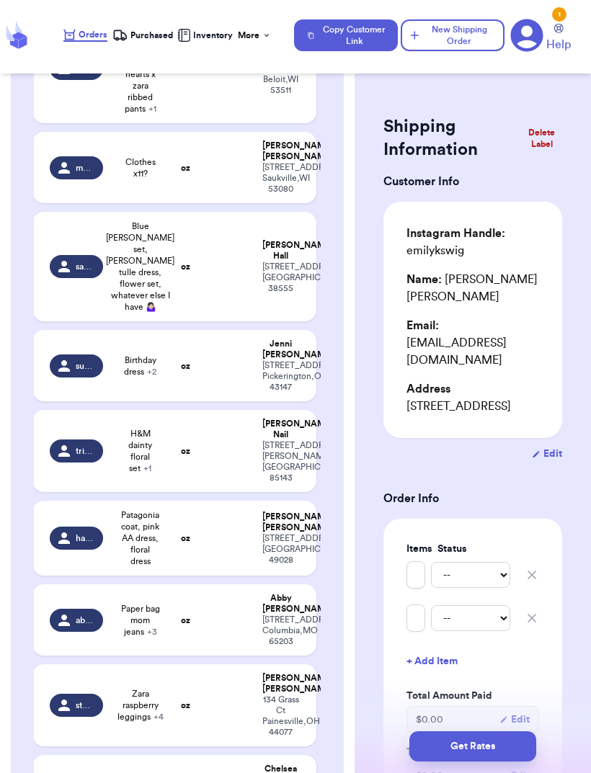
scroll to position [997, 0]
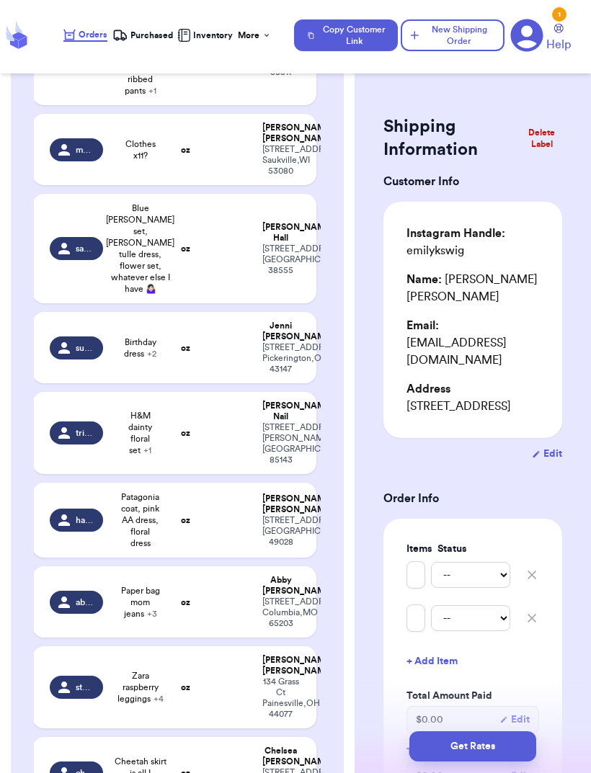
click at [288, 78] on div "[STREET_ADDRESS]" at bounding box center [280, 61] width 37 height 32
type input "zara ribbed LS with dainty hearts x zara ribbed pants"
type input "zara ribbed ruffle knit LS x [PERSON_NAME] floral flared legging"
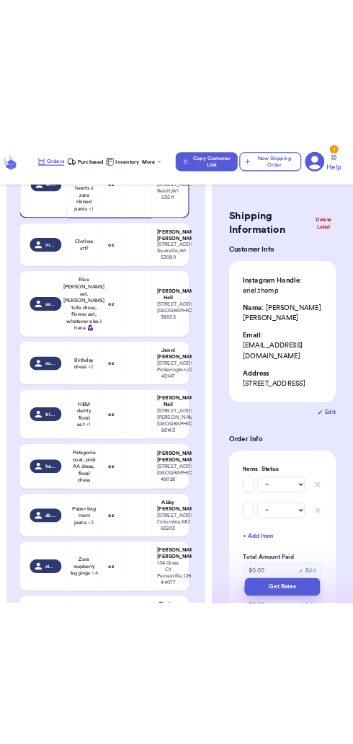
scroll to position [894, 0]
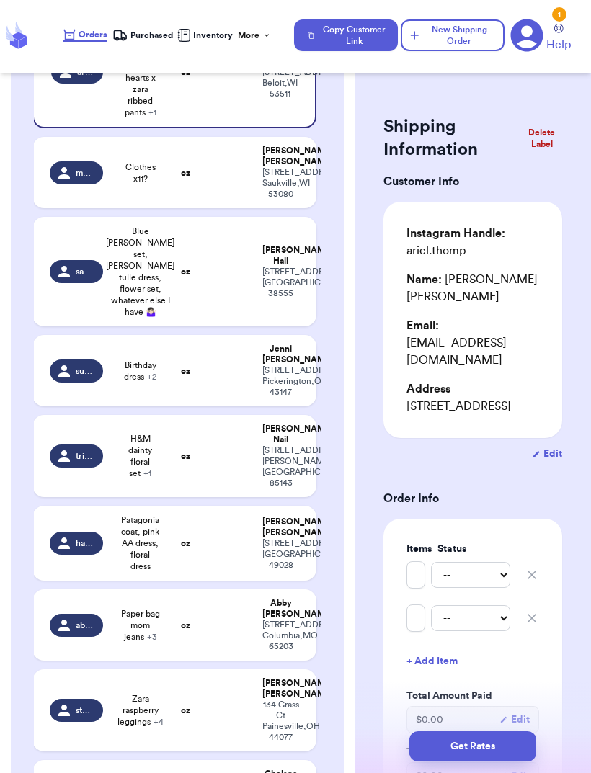
click at [236, 208] on td at bounding box center [228, 172] width 51 height 71
type input "Clothes x11?"
